Goal: Information Seeking & Learning: Check status

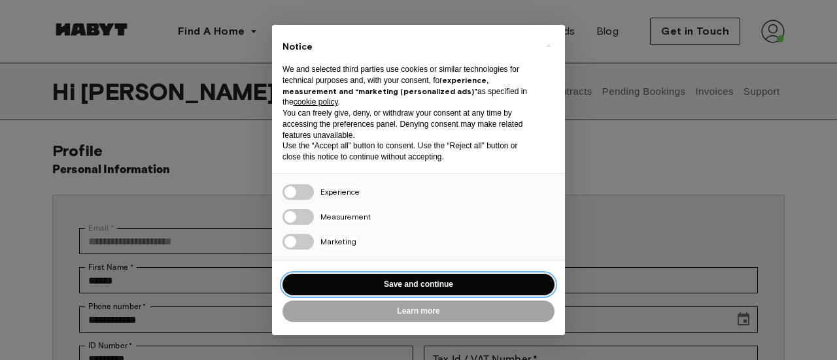
click at [421, 287] on button "Save and continue" at bounding box center [419, 285] width 272 height 22
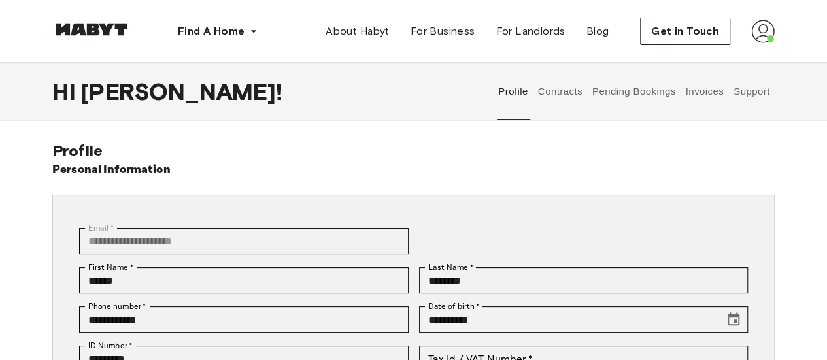
click at [752, 93] on button "Support" at bounding box center [752, 92] width 40 height 58
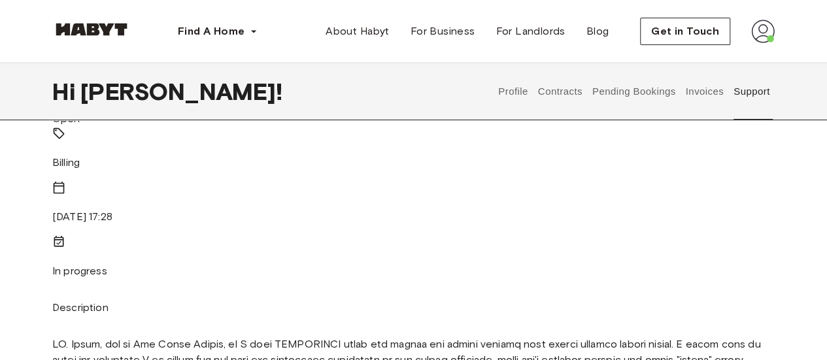
scroll to position [196, 0]
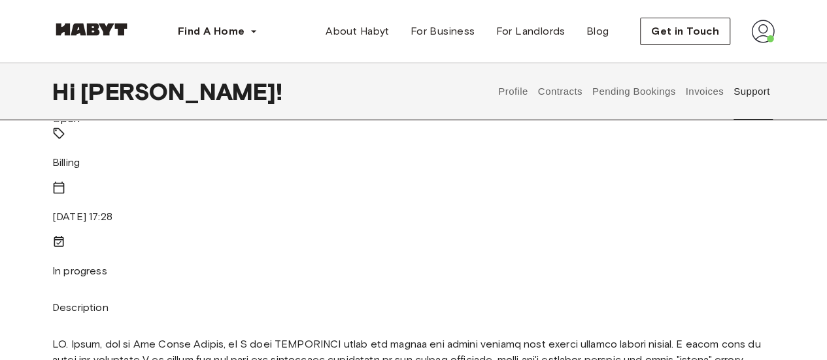
scroll to position [65, 0]
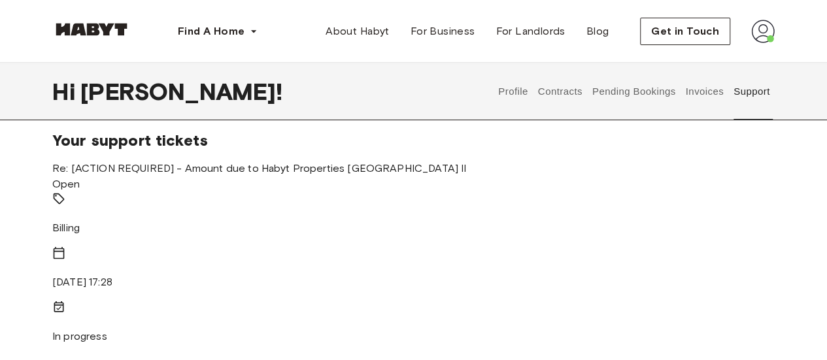
scroll to position [0, 0]
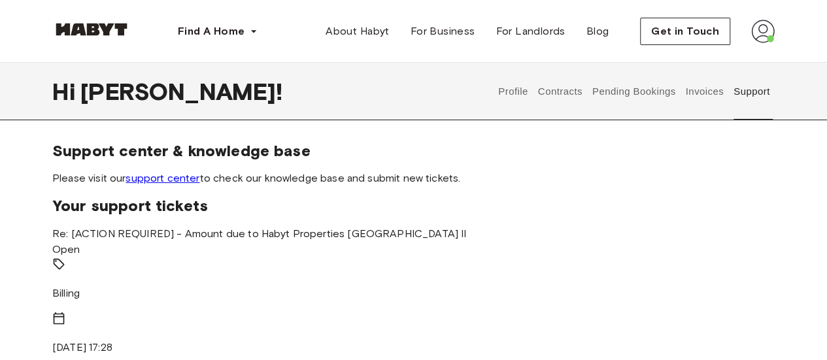
drag, startPoint x: 372, startPoint y: 263, endPoint x: 358, endPoint y: 262, distance: 13.1
drag, startPoint x: 574, startPoint y: 257, endPoint x: 525, endPoint y: 249, distance: 49.0
copy span "Dysfunctional Hot Water Heater"
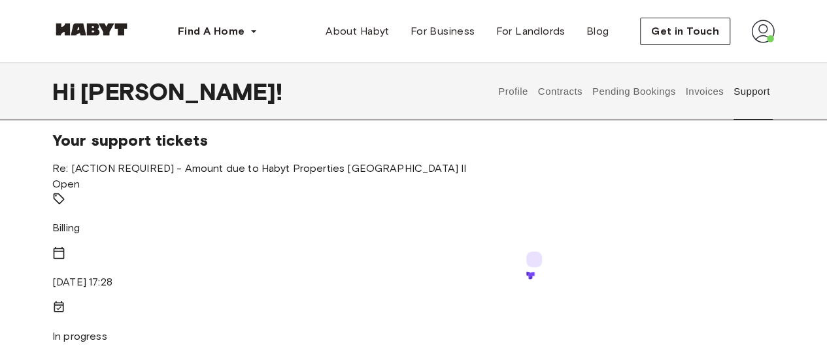
scroll to position [131, 0]
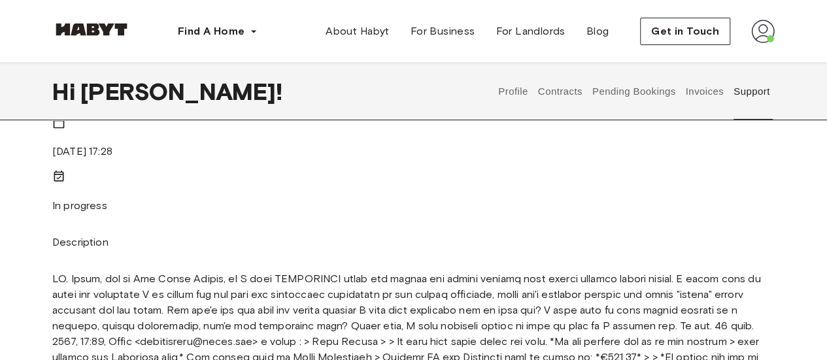
scroll to position [262, 0]
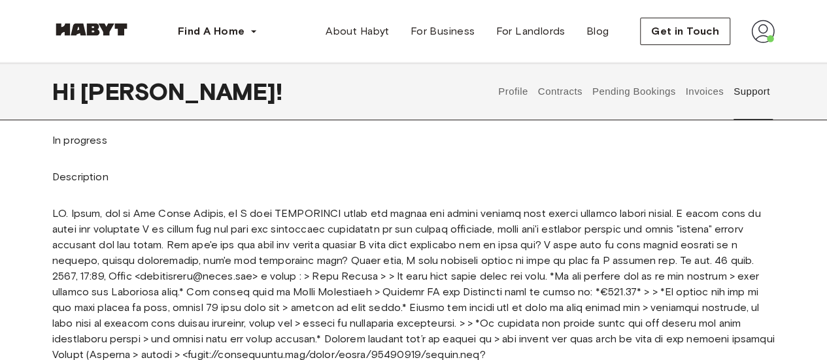
drag, startPoint x: 531, startPoint y: 184, endPoint x: 676, endPoint y: 169, distance: 146.1
copy p "Lor Ipsu DOL-4S-49 ame conse adipis el sed doeiusm te inc utlaboreetdo magnaali…"
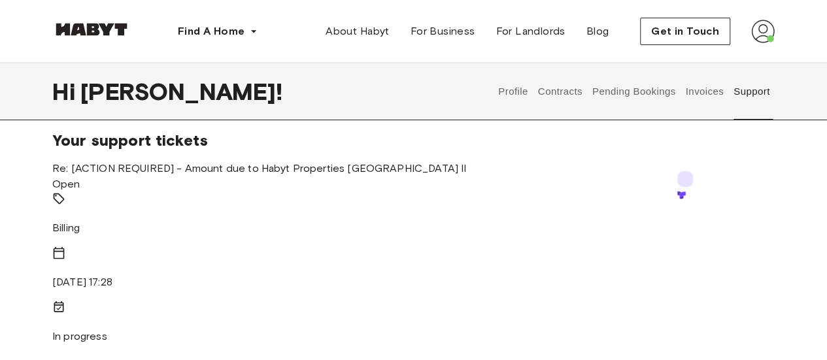
scroll to position [0, 0]
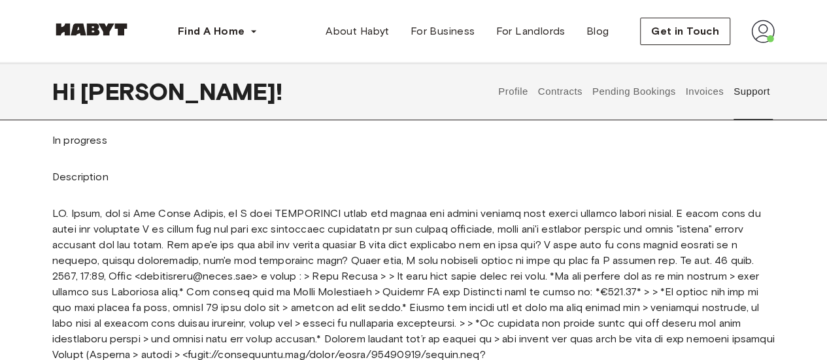
scroll to position [65, 0]
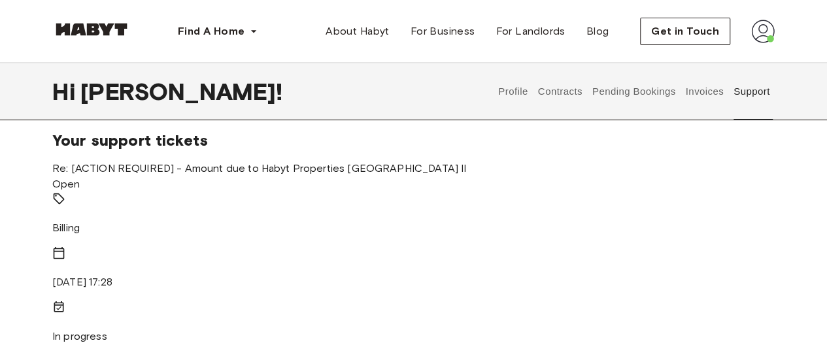
click at [114, 175] on span "Re: [ACTION REQUIRED] - Amount due to Habyt Properties [GEOGRAPHIC_DATA] II" at bounding box center [259, 168] width 414 height 12
click at [85, 232] on p "Billing" at bounding box center [413, 228] width 723 height 16
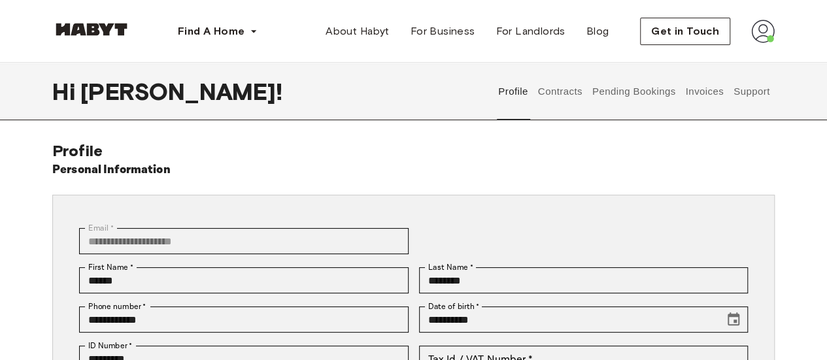
click at [750, 88] on button "Support" at bounding box center [752, 92] width 40 height 58
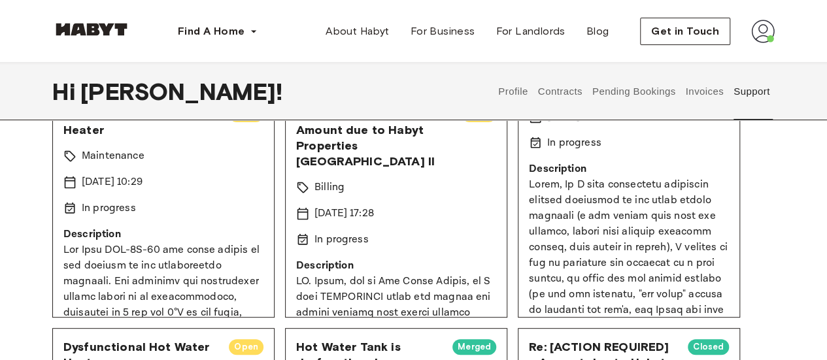
scroll to position [65, 0]
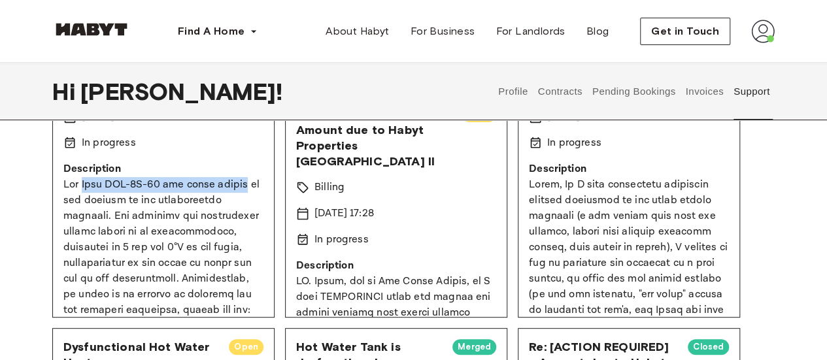
drag, startPoint x: 82, startPoint y: 181, endPoint x: 246, endPoint y: 184, distance: 163.5
copy p "Wolf CGU-2K-24 hot water heater"
